Goal: Information Seeking & Learning: Learn about a topic

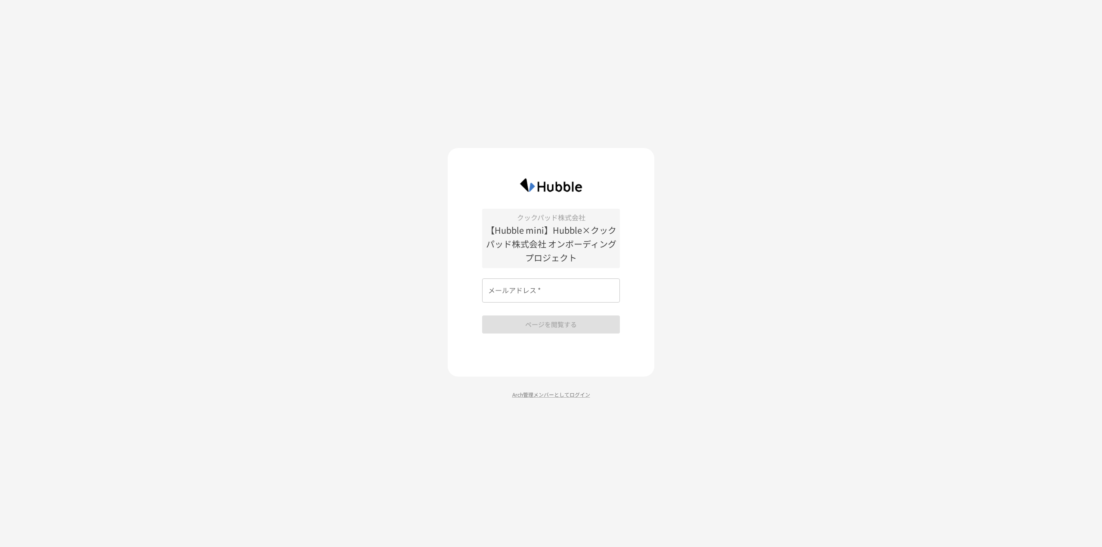
click at [537, 290] on input "メールアドレス   *" at bounding box center [551, 291] width 138 height 24
paste input "**********"
type input "**********"
click at [557, 326] on button "ページを閲覧する" at bounding box center [551, 325] width 138 height 18
